Goal: Find specific page/section: Find specific page/section

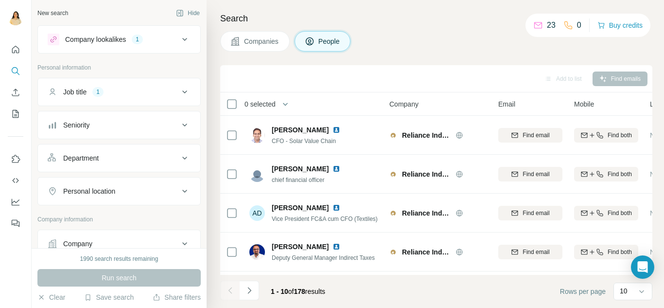
click at [547, 28] on p "23" at bounding box center [551, 25] width 9 height 12
drag, startPoint x: 526, startPoint y: 26, endPoint x: 567, endPoint y: 25, distance: 40.4
click at [567, 25] on div "23 0 Buy credits" at bounding box center [588, 25] width 125 height 23
drag, startPoint x: 579, startPoint y: 23, endPoint x: 562, endPoint y: 27, distance: 17.5
click at [562, 27] on div "23 0 Buy credits" at bounding box center [588, 25] width 125 height 23
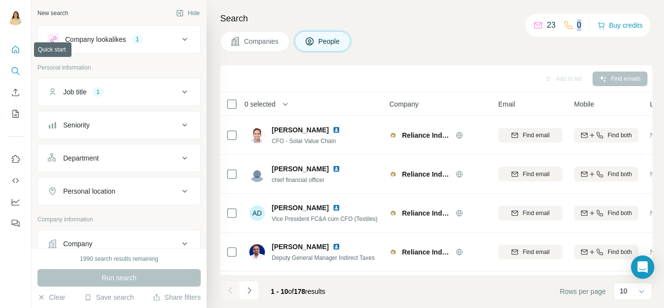
click at [13, 44] on button "Quick start" at bounding box center [16, 50] width 16 height 18
click at [16, 67] on icon "Search" at bounding box center [16, 71] width 10 height 10
